Goal: Transaction & Acquisition: Purchase product/service

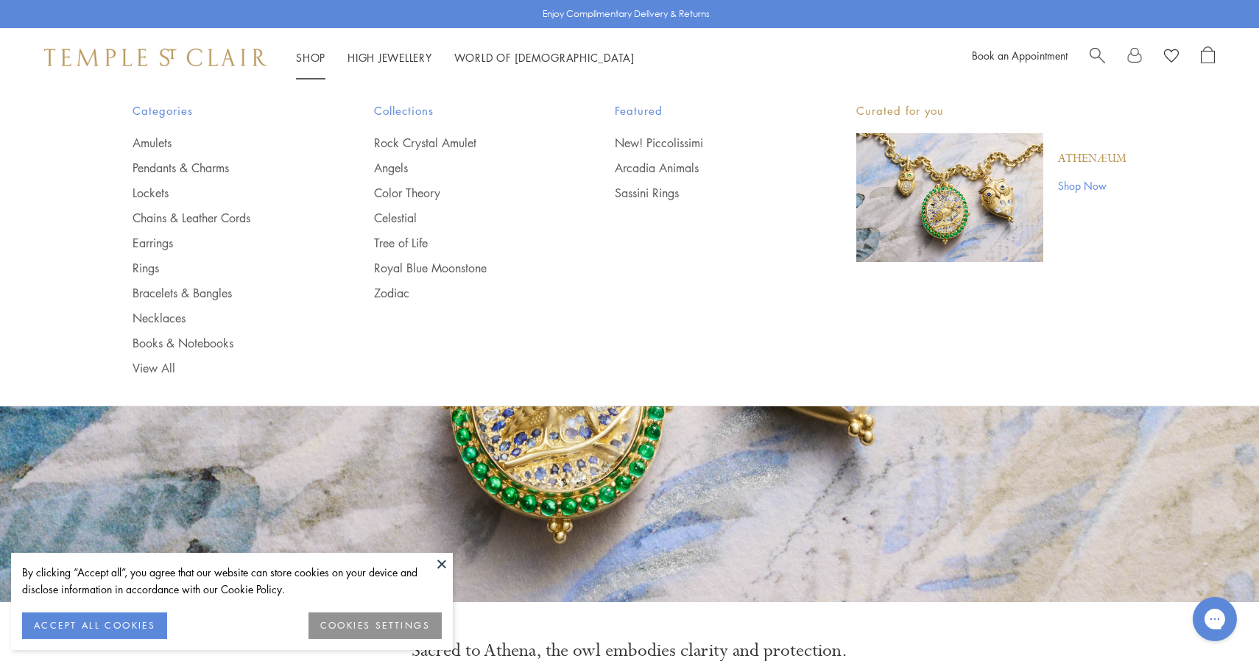
click at [1099, 48] on span "Search" at bounding box center [1097, 53] width 15 height 15
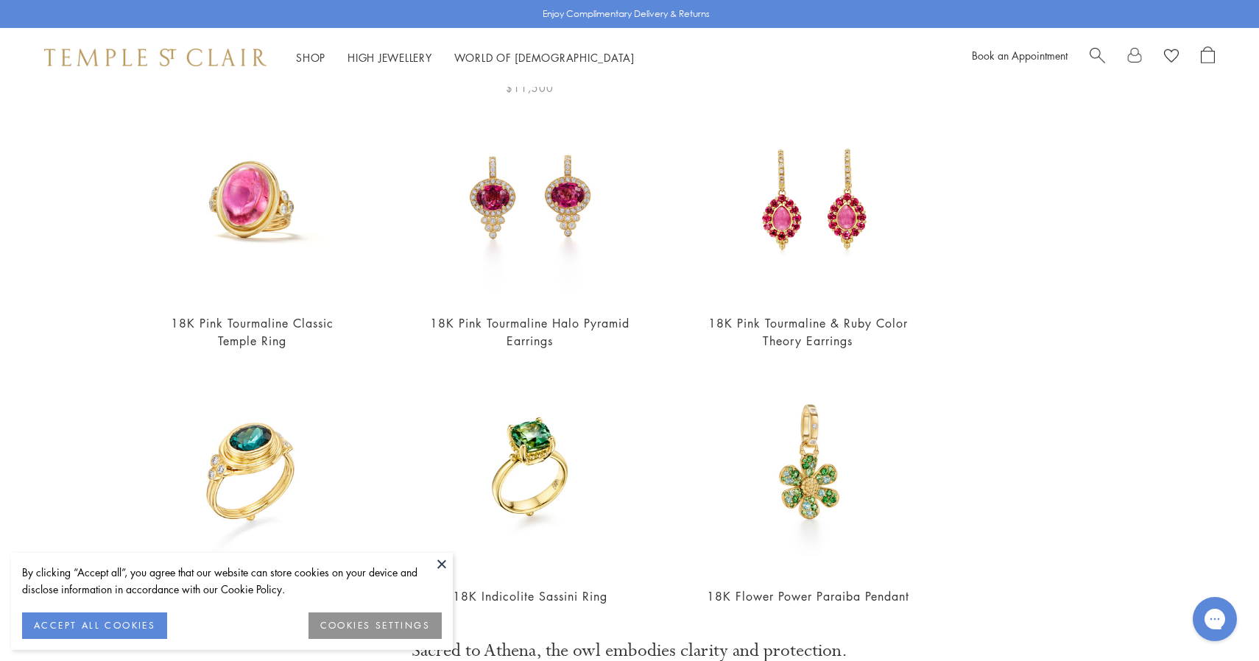
scroll to position [434, 0]
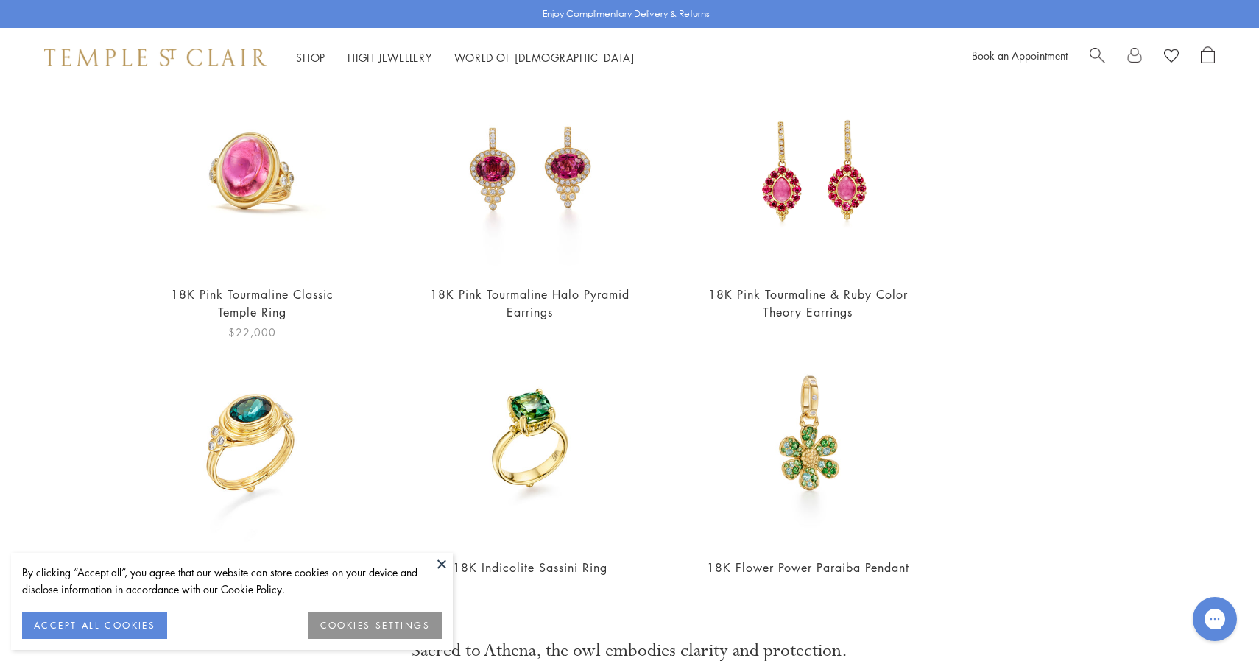
type input "**********"
click at [281, 188] on img at bounding box center [252, 170] width 204 height 204
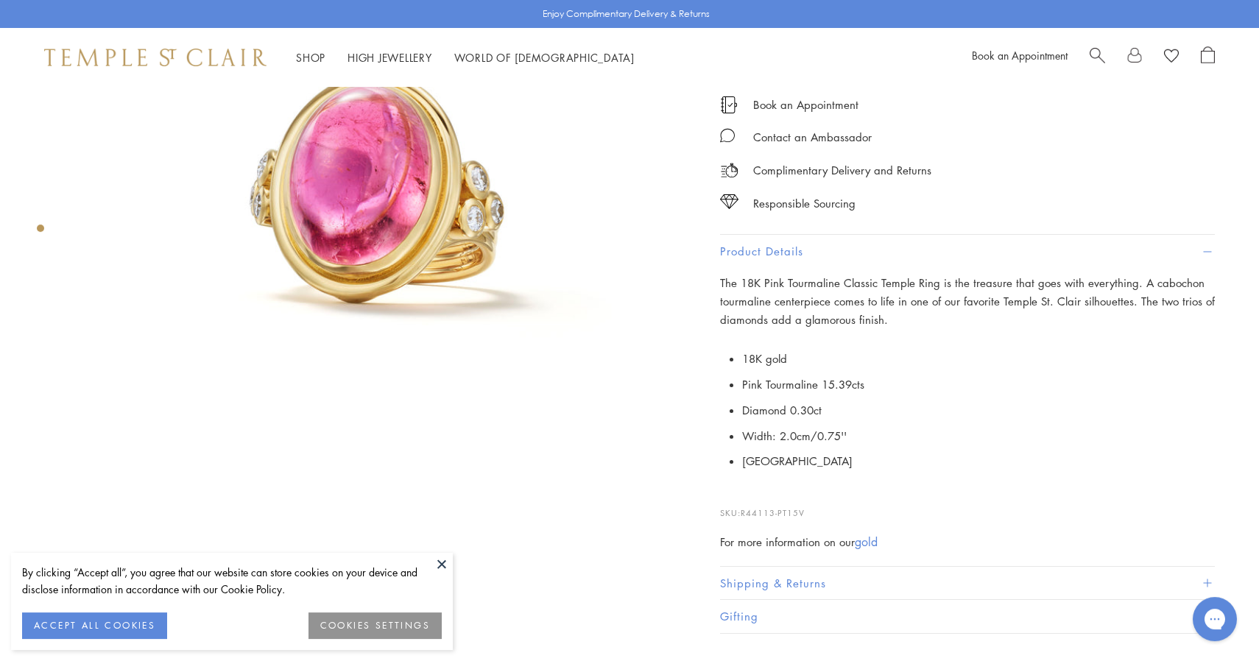
scroll to position [211, 0]
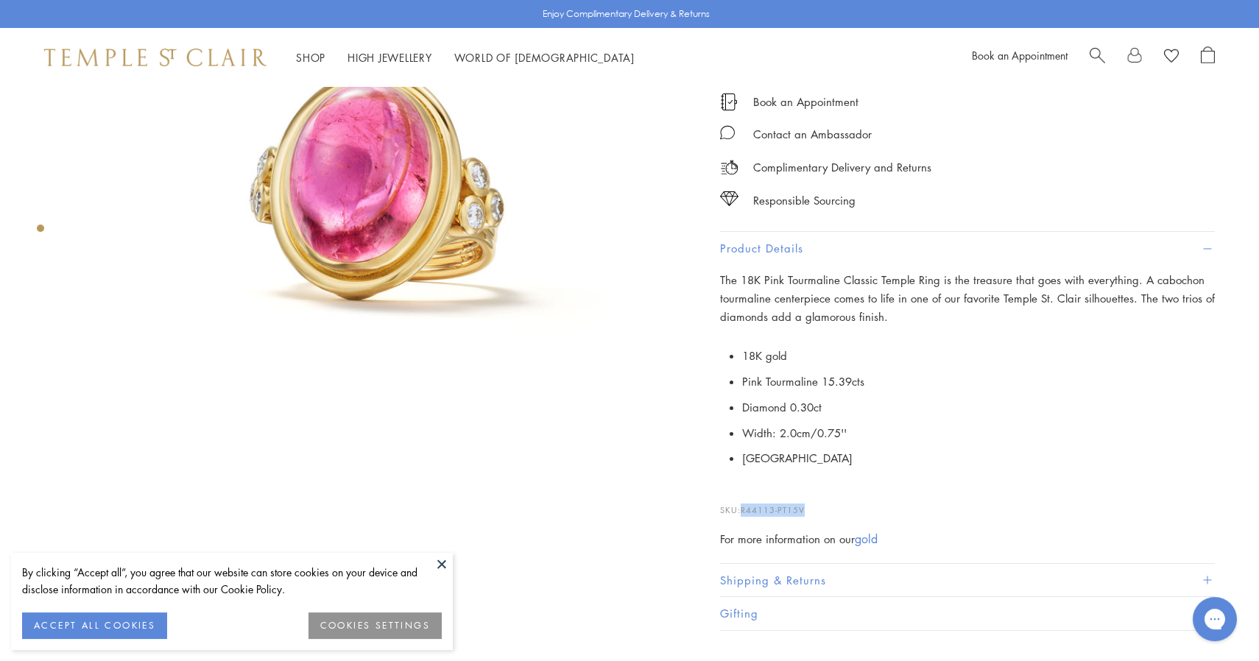
drag, startPoint x: 814, startPoint y: 507, endPoint x: 741, endPoint y: 507, distance: 72.9
click at [741, 507] on p "SKU: R44113-PT15V" at bounding box center [967, 503] width 495 height 28
copy p "R44113-PT15V"
click at [1100, 60] on span "Search" at bounding box center [1097, 53] width 15 height 15
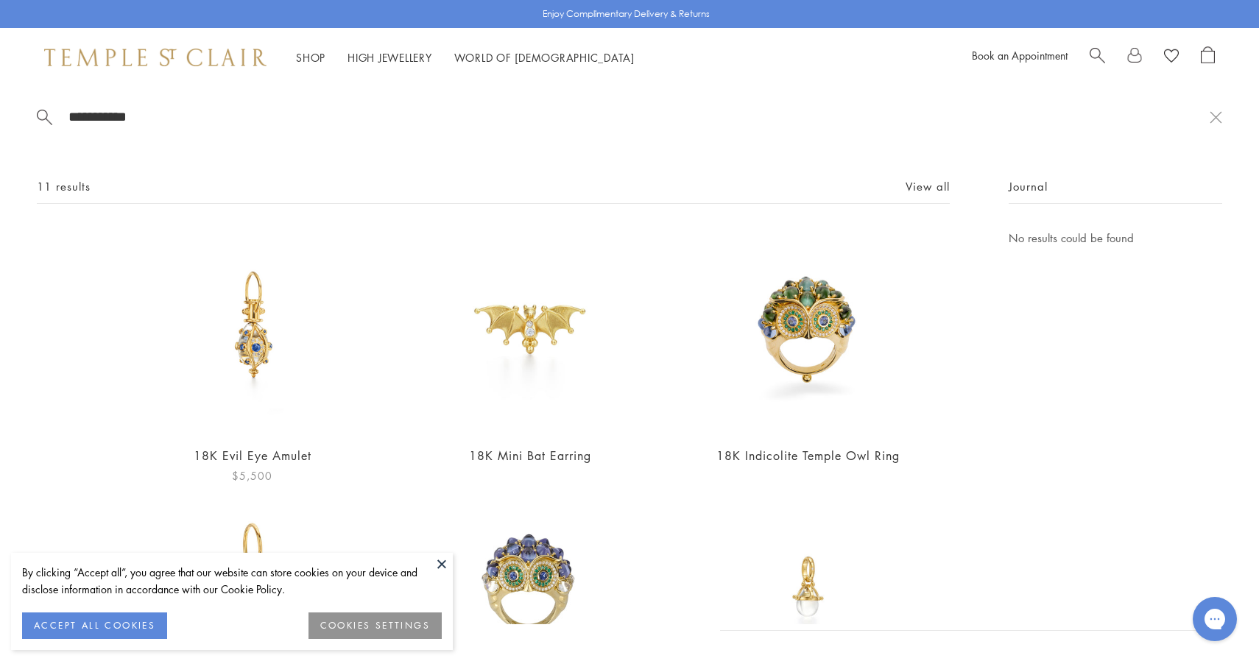
type input "**********"
click at [246, 360] on img at bounding box center [252, 331] width 204 height 204
